Goal: Transaction & Acquisition: Purchase product/service

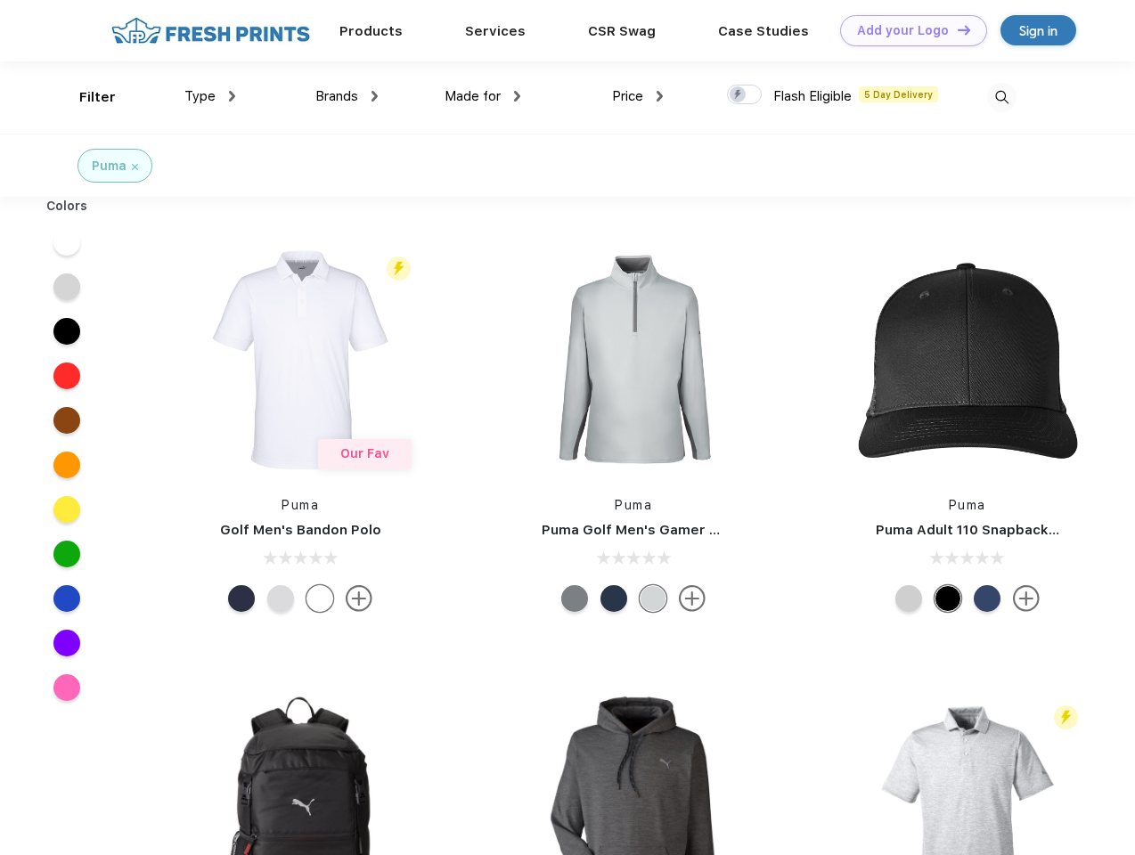
click at [907, 30] on link "Add your Logo Design Tool" at bounding box center [913, 30] width 147 height 31
click at [0, 0] on div "Design Tool" at bounding box center [0, 0] width 0 height 0
click at [956, 29] on link "Add your Logo Design Tool" at bounding box center [913, 30] width 147 height 31
click at [85, 97] on div "Filter" at bounding box center [97, 97] width 37 height 20
click at [210, 96] on span "Type" at bounding box center [199, 96] width 31 height 16
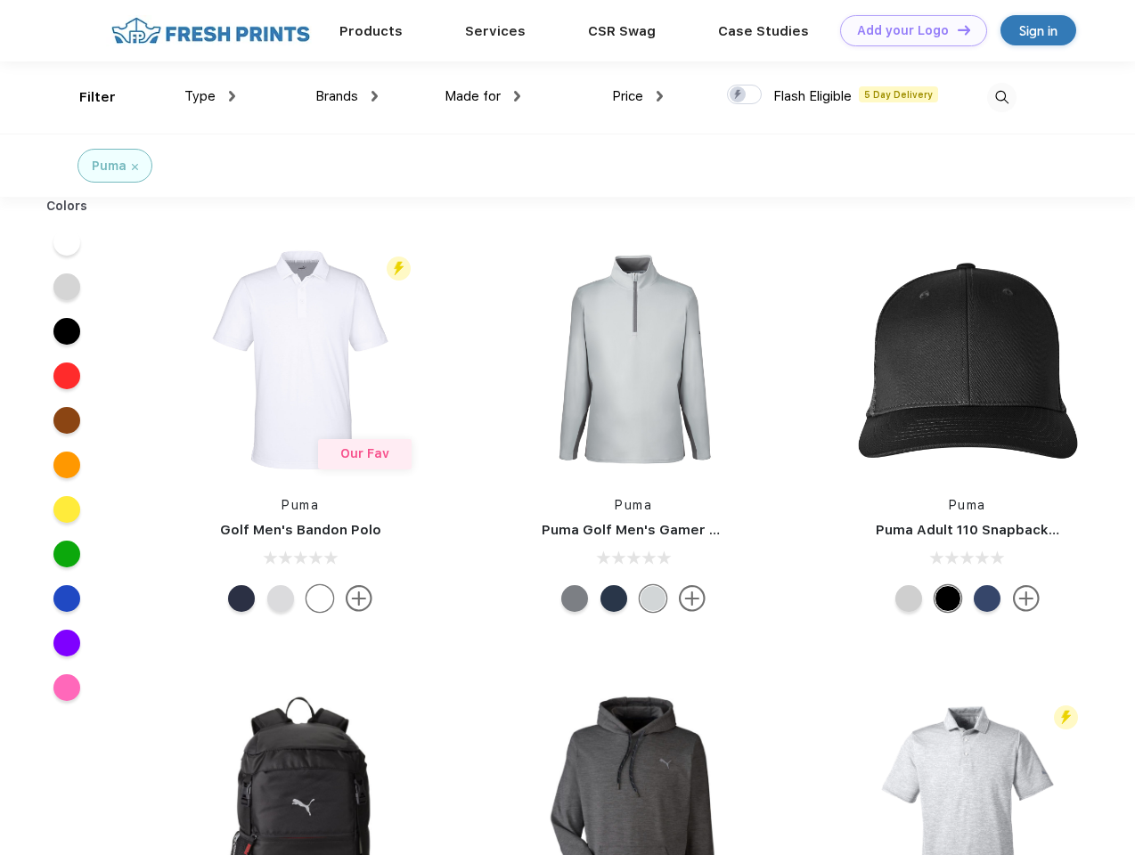
click at [346, 96] on span "Brands" at bounding box center [336, 96] width 43 height 16
click at [483, 96] on span "Made for" at bounding box center [472, 96] width 56 height 16
click at [638, 96] on span "Price" at bounding box center [627, 96] width 31 height 16
click at [744, 95] on div at bounding box center [744, 95] width 35 height 20
click at [738, 95] on input "checkbox" at bounding box center [733, 90] width 12 height 12
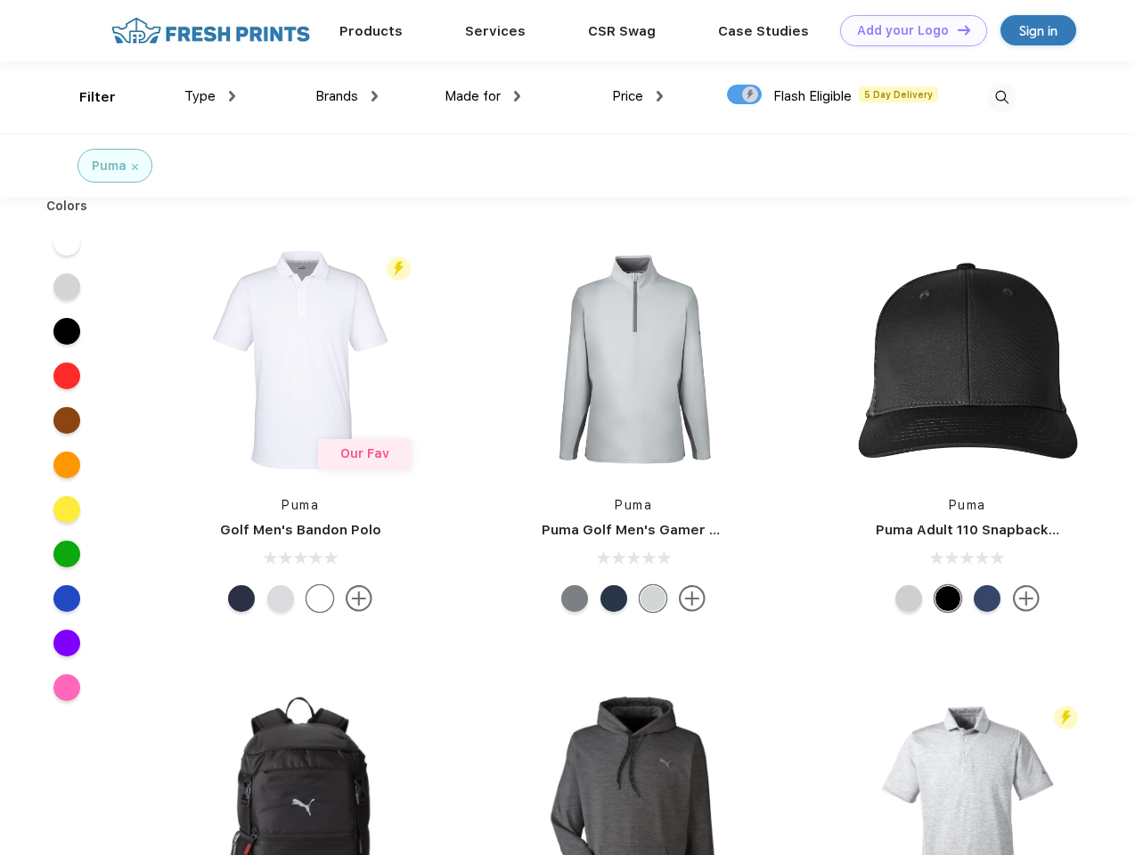
click at [1001, 97] on img at bounding box center [1001, 97] width 29 height 29
